Goal: Information Seeking & Learning: Learn about a topic

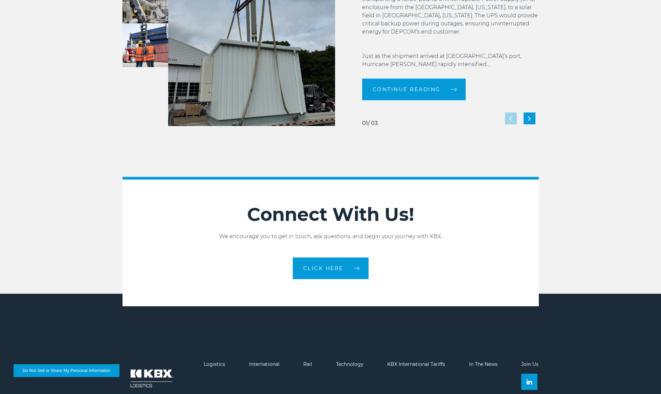
scroll to position [1485, 0]
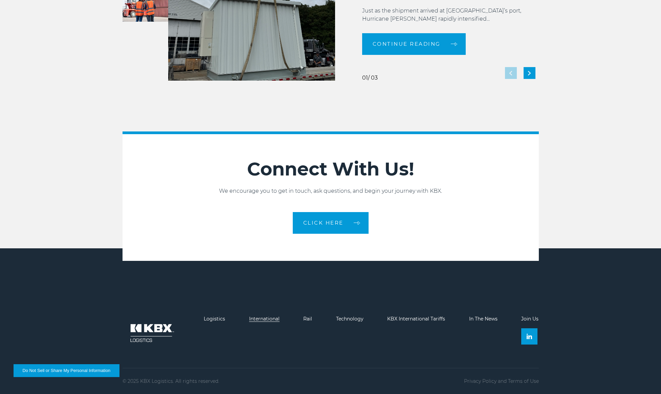
click at [266, 319] on link "International" at bounding box center [264, 319] width 30 height 6
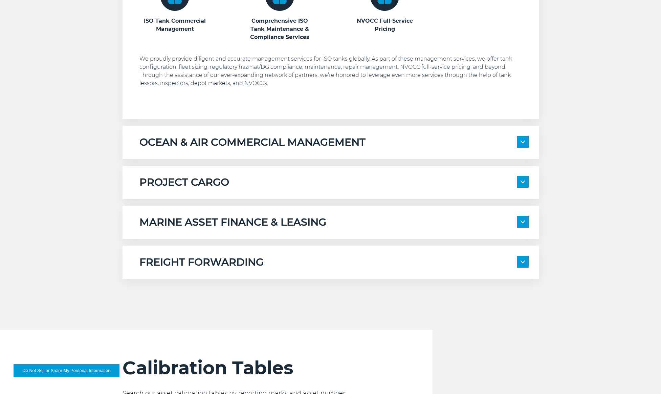
scroll to position [537, 0]
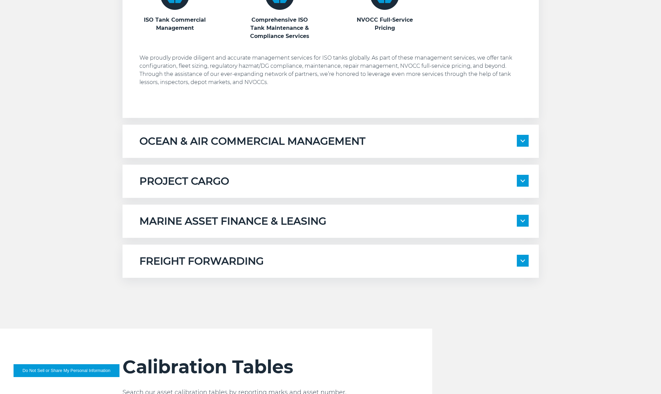
click at [269, 147] on h5 "OCEAN & AIR COMMERCIAL MANAGEMENT" at bounding box center [252, 141] width 226 height 13
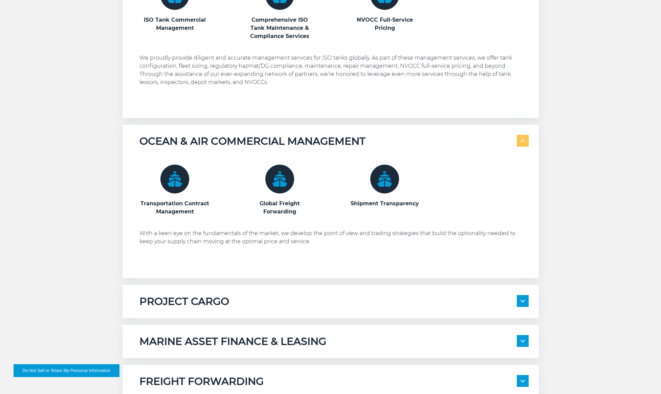
click at [271, 145] on h5 "OCEAN & AIR COMMERCIAL MANAGEMENT" at bounding box center [252, 141] width 226 height 13
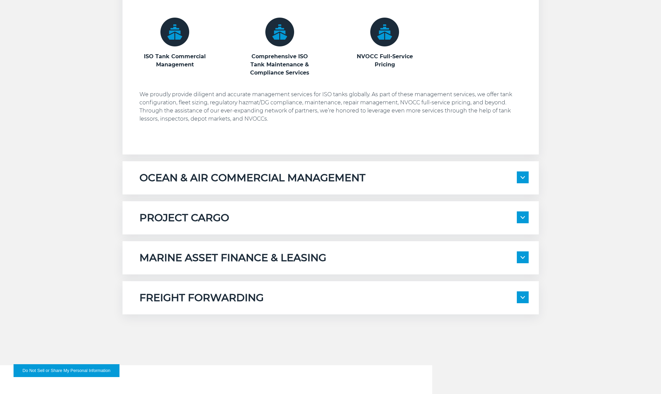
scroll to position [483, 0]
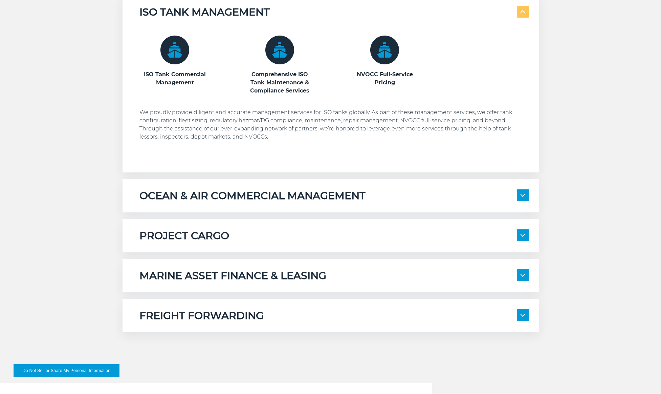
click at [261, 238] on div "PROJECT CARGO" at bounding box center [333, 235] width 389 height 13
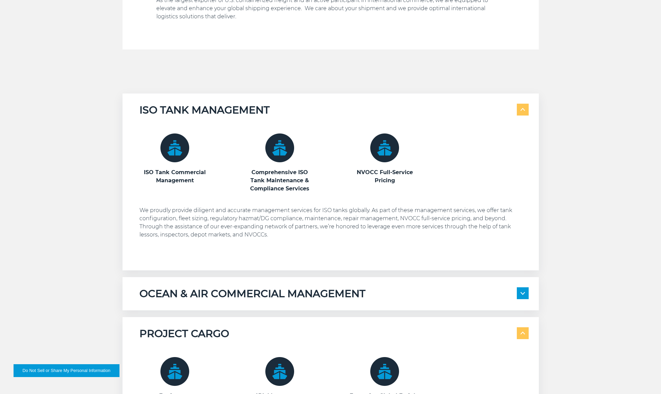
scroll to position [0, 0]
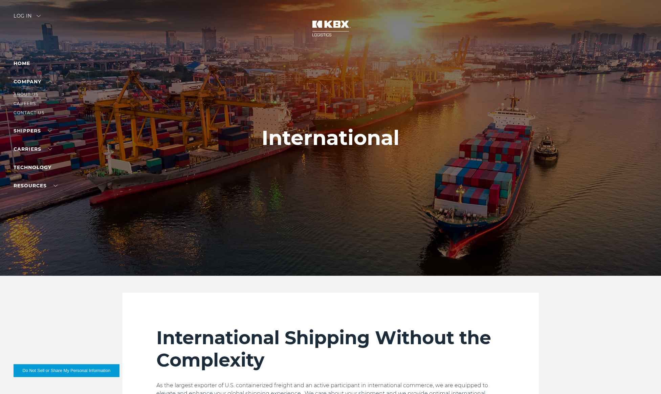
click at [23, 92] on link "About Us" at bounding box center [26, 94] width 25 height 5
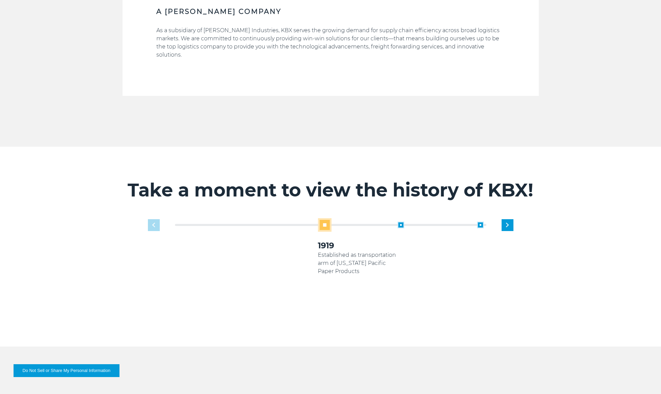
scroll to position [393, 0]
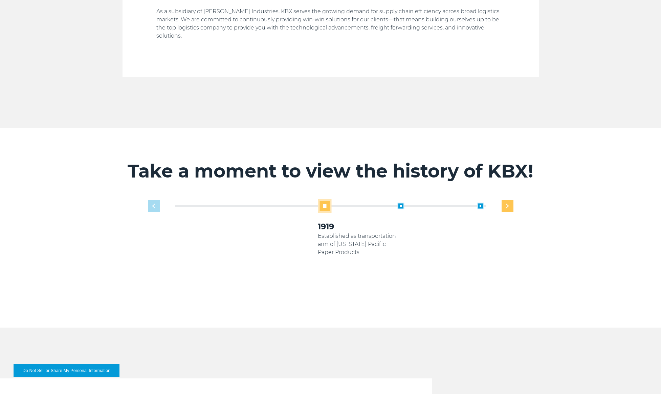
click at [506, 204] on img "Next slide" at bounding box center [507, 206] width 3 height 4
click at [507, 204] on img "Next slide" at bounding box center [507, 206] width 3 height 4
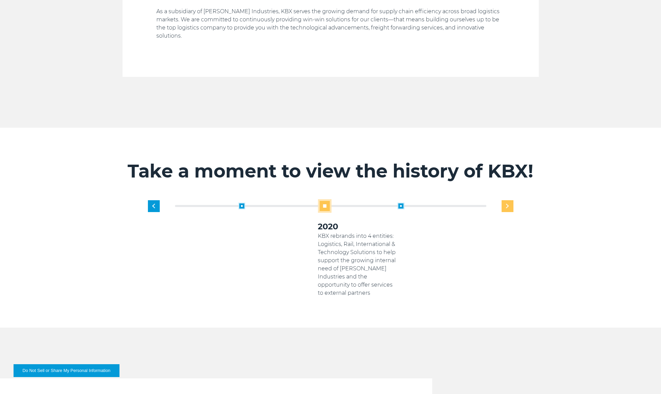
click at [508, 204] on img "Next slide" at bounding box center [507, 206] width 3 height 4
click at [508, 199] on div "1919 Established as transportation arm of [US_STATE] Pacific Paper Products 200…" at bounding box center [358, 248] width 318 height 98
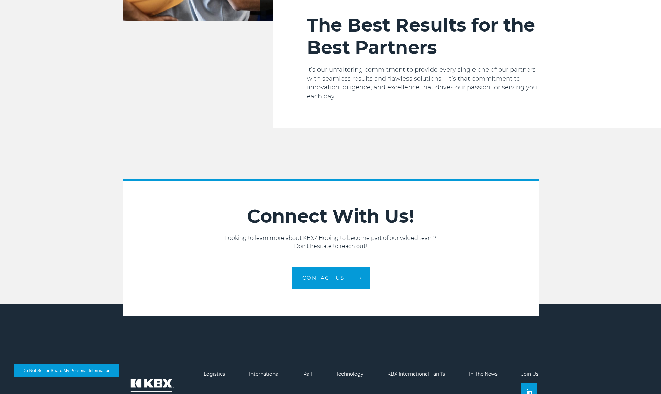
scroll to position [828, 0]
